Goal: Task Accomplishment & Management: Manage account settings

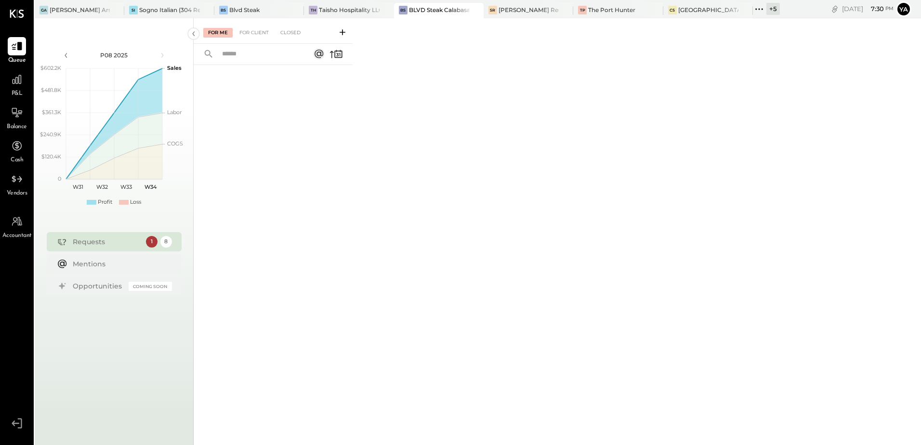
click at [758, 9] on icon at bounding box center [759, 9] width 13 height 13
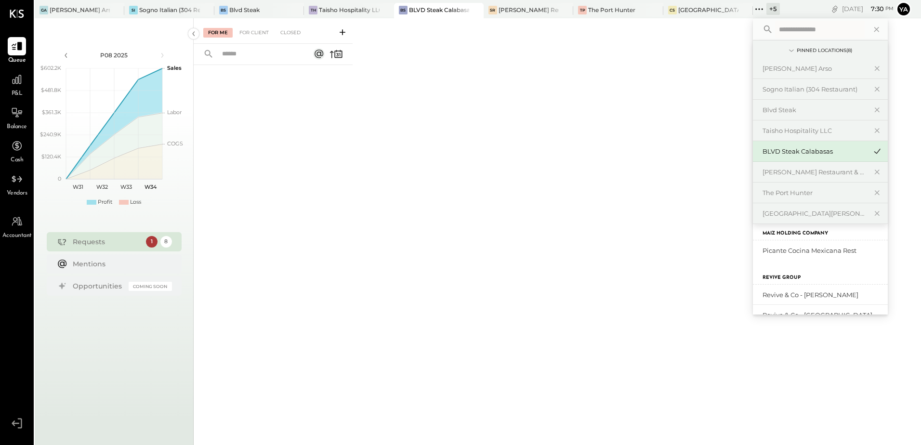
scroll to position [114, 0]
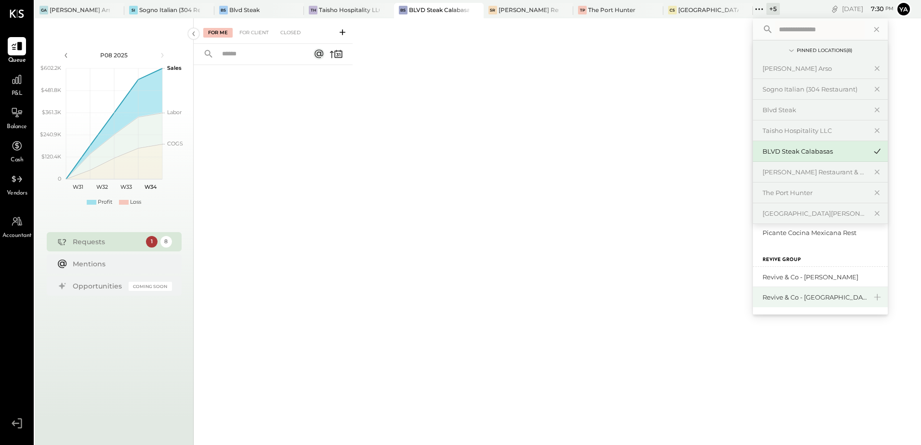
click at [829, 299] on div "Revive & Co - [GEOGRAPHIC_DATA]" at bounding box center [815, 297] width 104 height 9
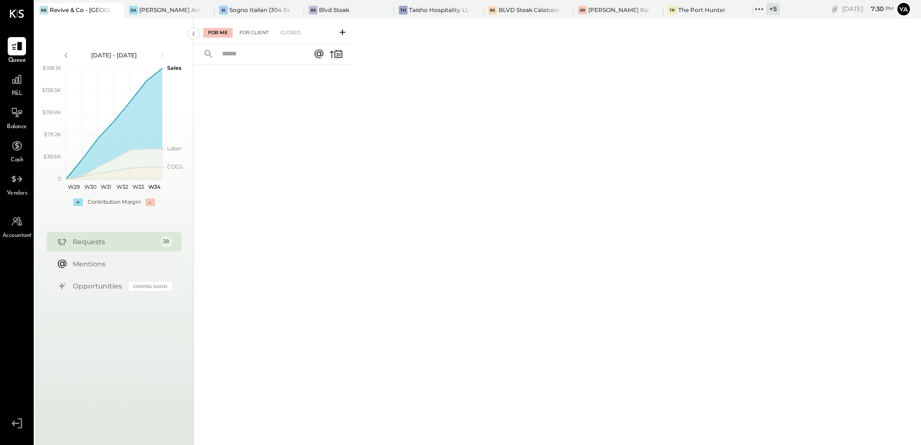
click at [253, 29] on div "For Client" at bounding box center [254, 33] width 39 height 10
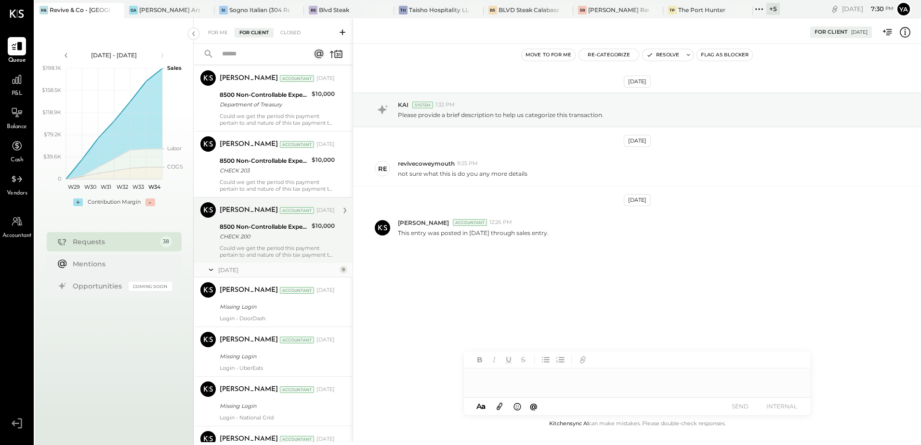
scroll to position [96, 0]
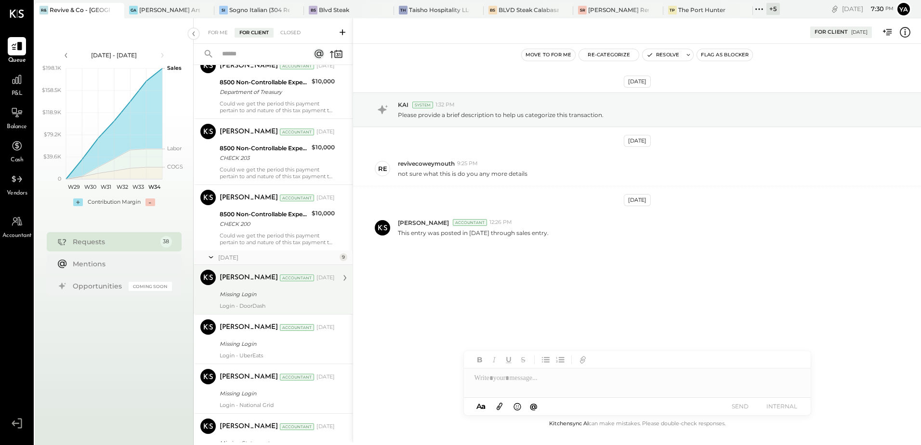
click at [294, 298] on div "Missing Login" at bounding box center [276, 295] width 112 height 10
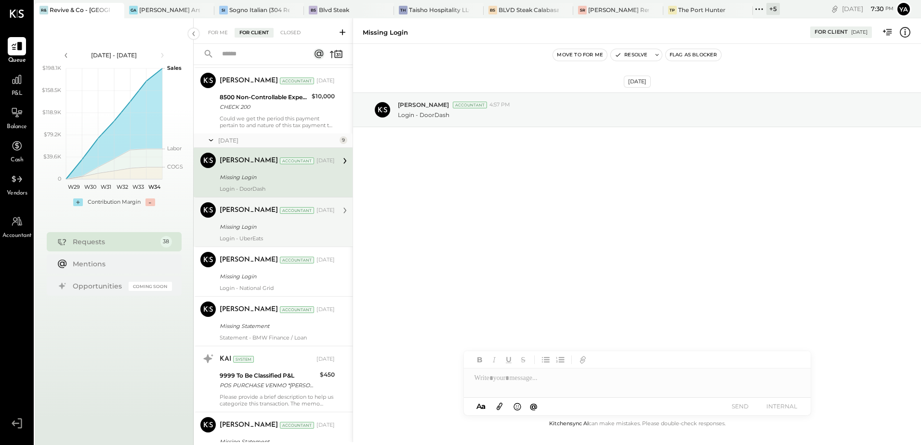
scroll to position [241, 0]
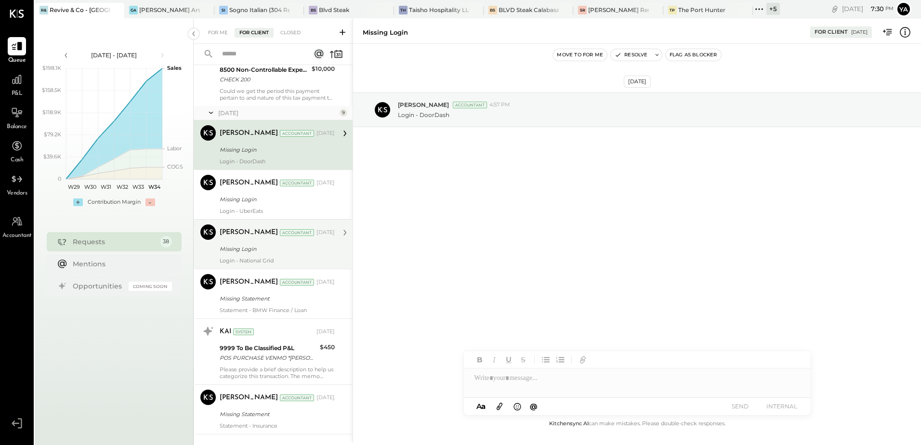
click at [294, 261] on div "Login - National Grid" at bounding box center [277, 260] width 115 height 7
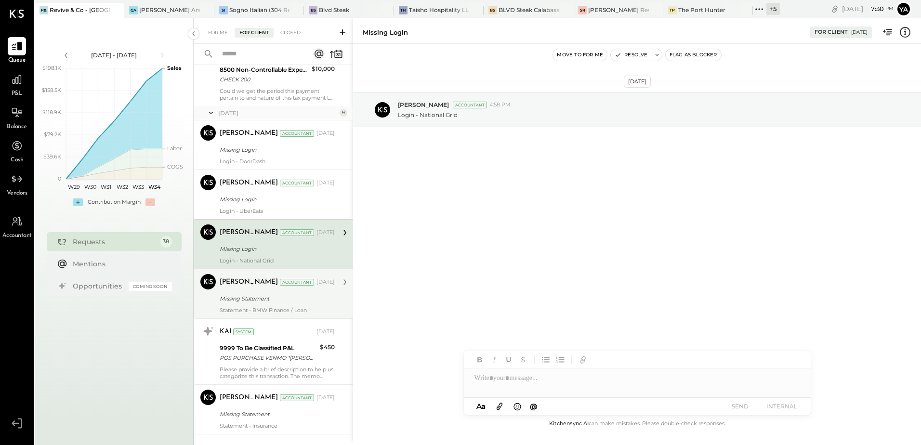
click at [286, 286] on div "[PERSON_NAME] Accountant" at bounding box center [267, 283] width 95 height 10
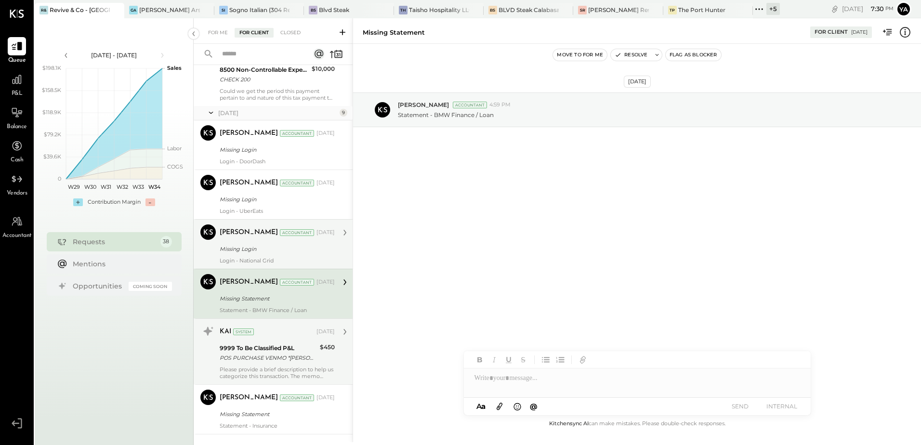
click at [277, 348] on div "9999 To Be Classified P&L" at bounding box center [268, 349] width 97 height 10
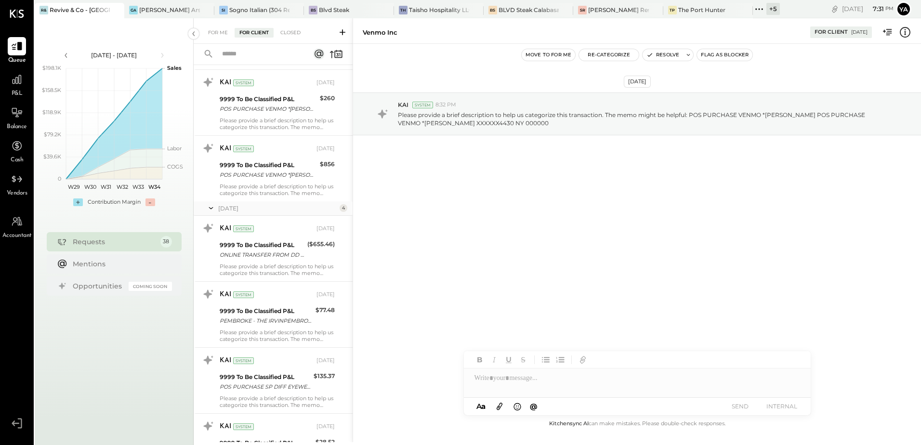
scroll to position [964, 0]
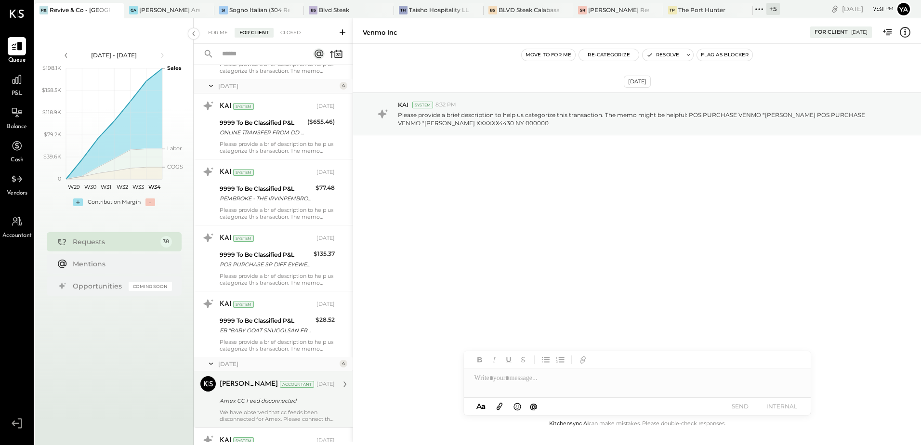
click at [253, 384] on div "[PERSON_NAME]" at bounding box center [249, 385] width 58 height 10
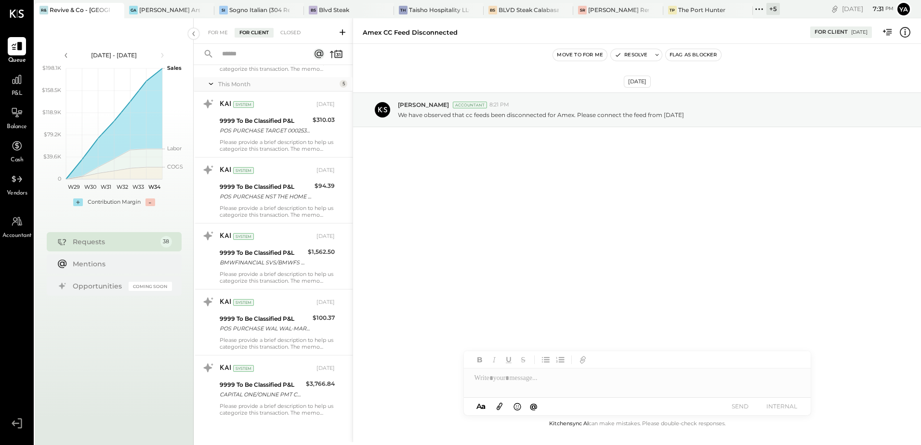
scroll to position [2126, 0]
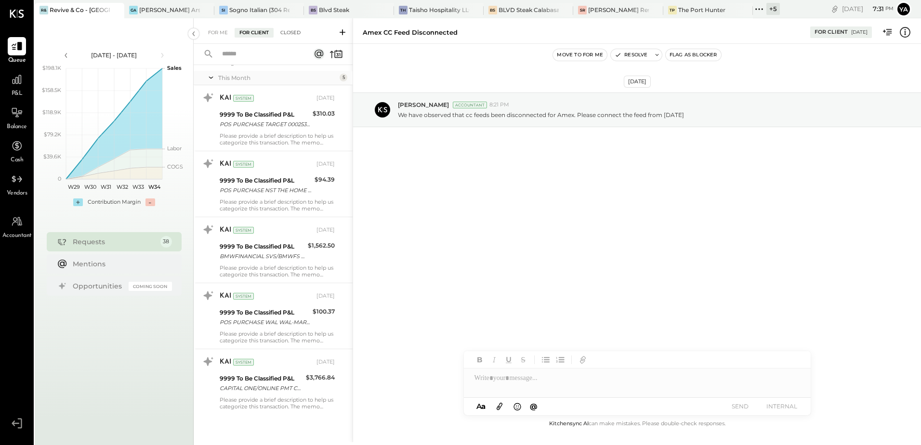
click at [297, 34] on div "Closed" at bounding box center [291, 33] width 30 height 10
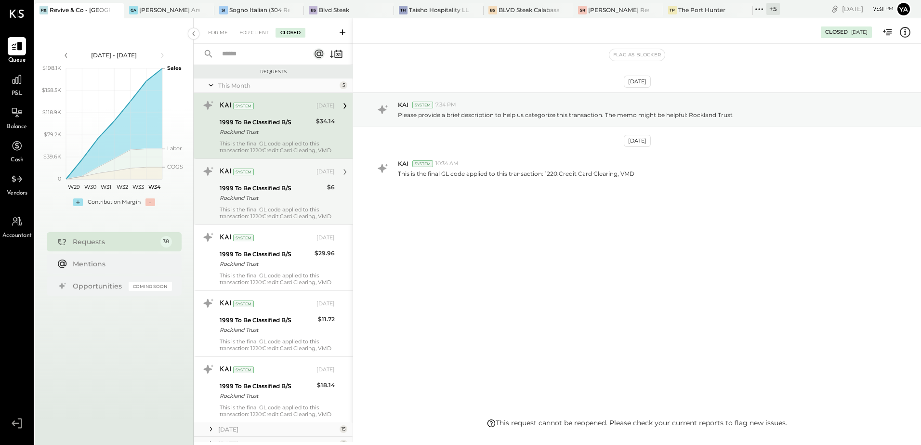
click at [253, 195] on div "Rockland Trust" at bounding box center [272, 198] width 105 height 10
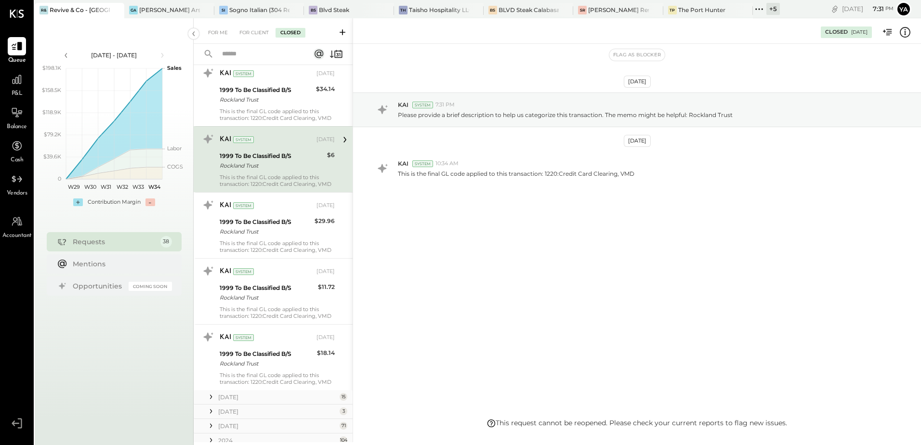
scroll to position [66, 0]
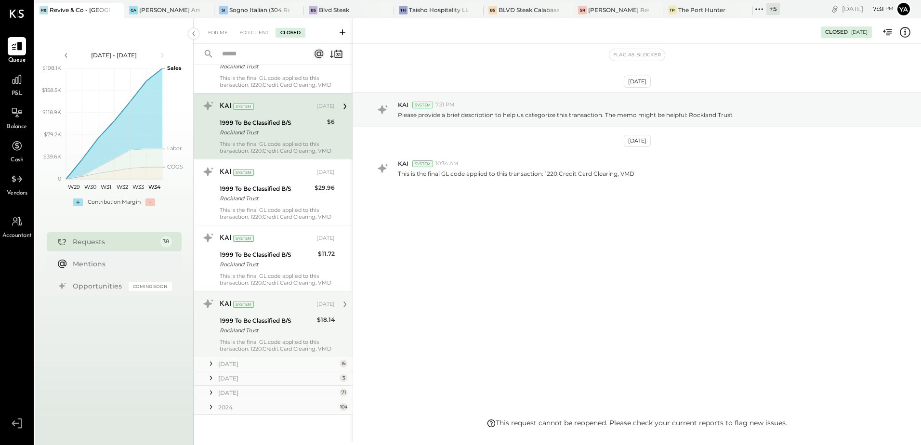
click at [287, 319] on div "1999 To Be Classified B/S" at bounding box center [267, 321] width 94 height 10
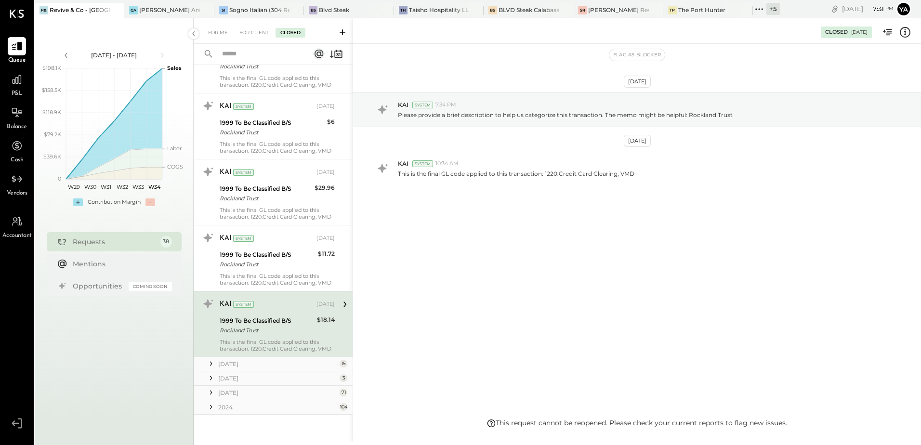
click at [268, 361] on div "[DATE]" at bounding box center [277, 364] width 119 height 8
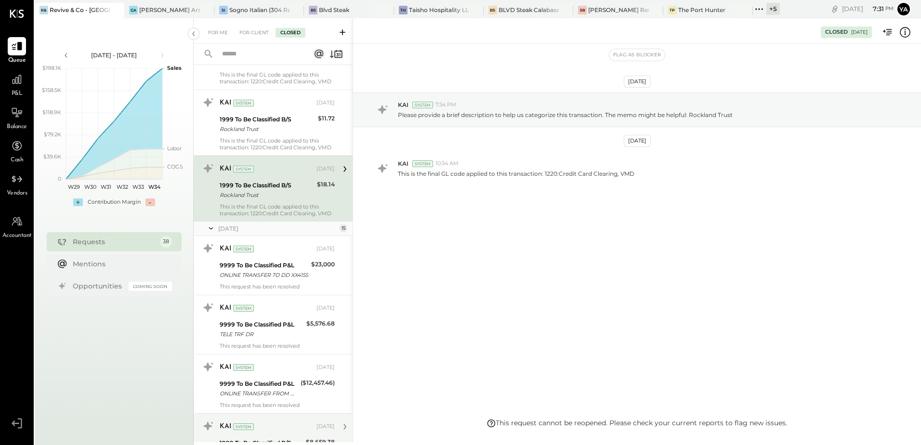
scroll to position [306, 0]
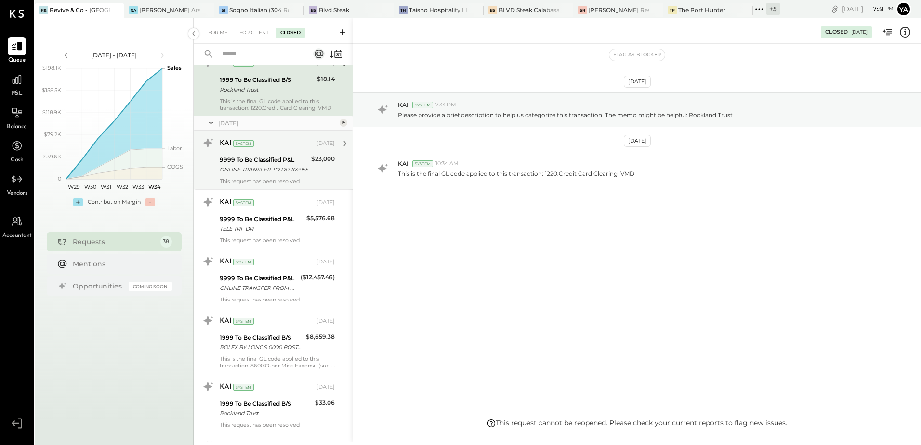
click at [255, 162] on div "9999 To Be Classified P&L" at bounding box center [264, 160] width 89 height 10
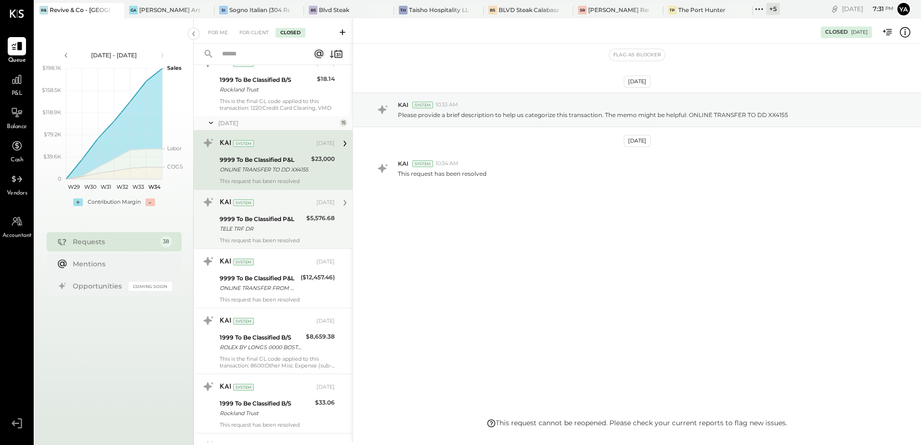
click at [256, 238] on div "This request has been resolved" at bounding box center [277, 240] width 115 height 7
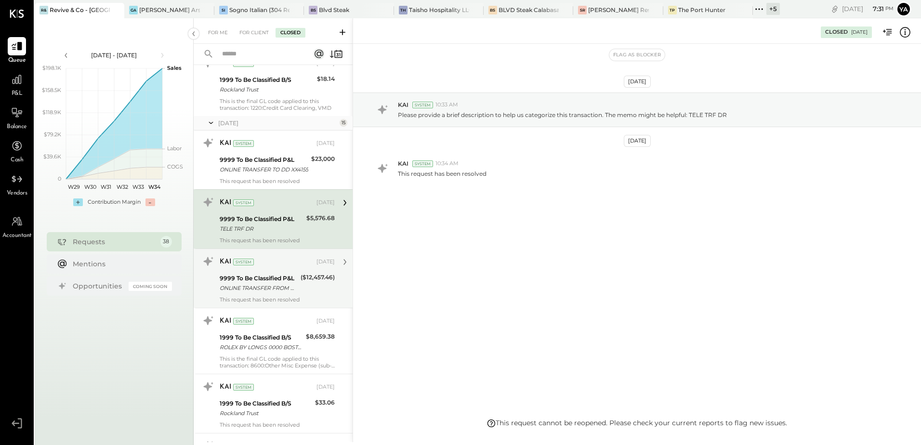
click at [262, 270] on div "KAI System [DATE] 9999 To Be Classified P&L ONLINE TRANSFER FROM DD XX4155 ($12…" at bounding box center [277, 278] width 115 height 49
